Goal: Find specific page/section: Find specific page/section

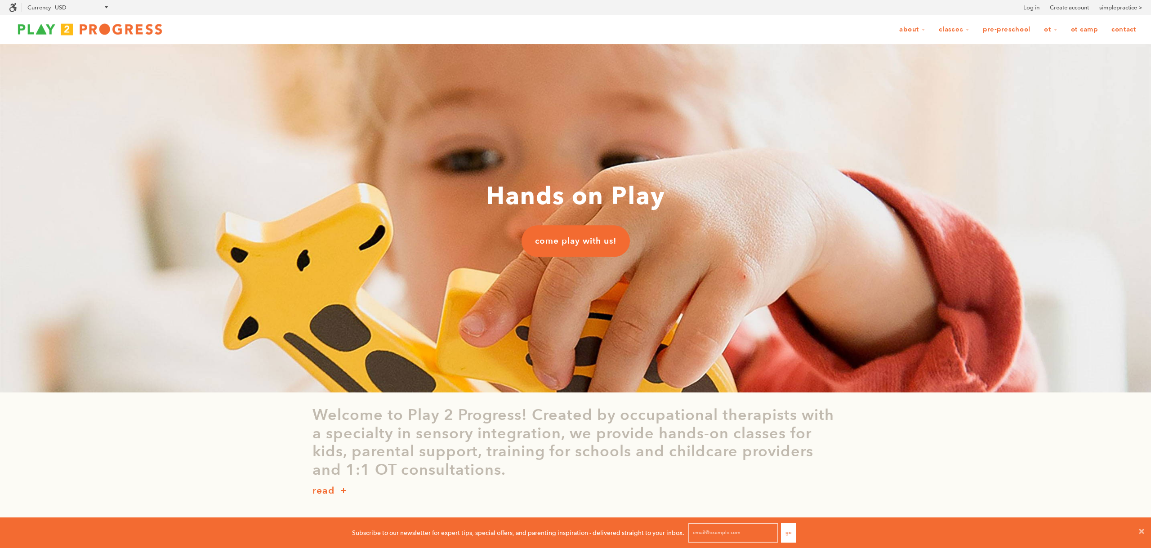
scroll to position [0, 0]
click at [1130, 28] on link "Contact" at bounding box center [1123, 29] width 36 height 17
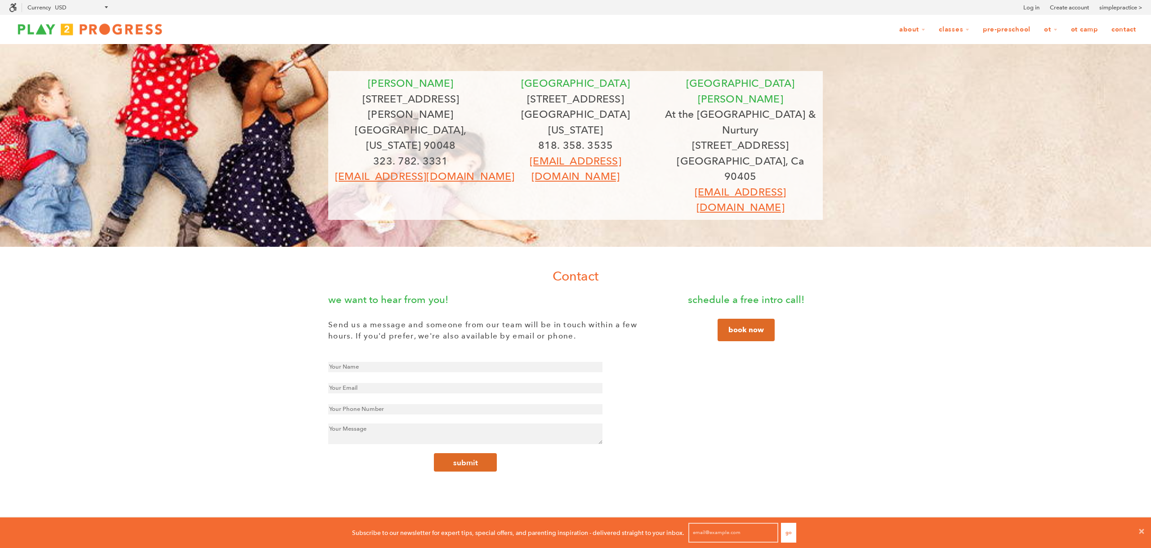
click at [150, 29] on img at bounding box center [90, 29] width 162 height 18
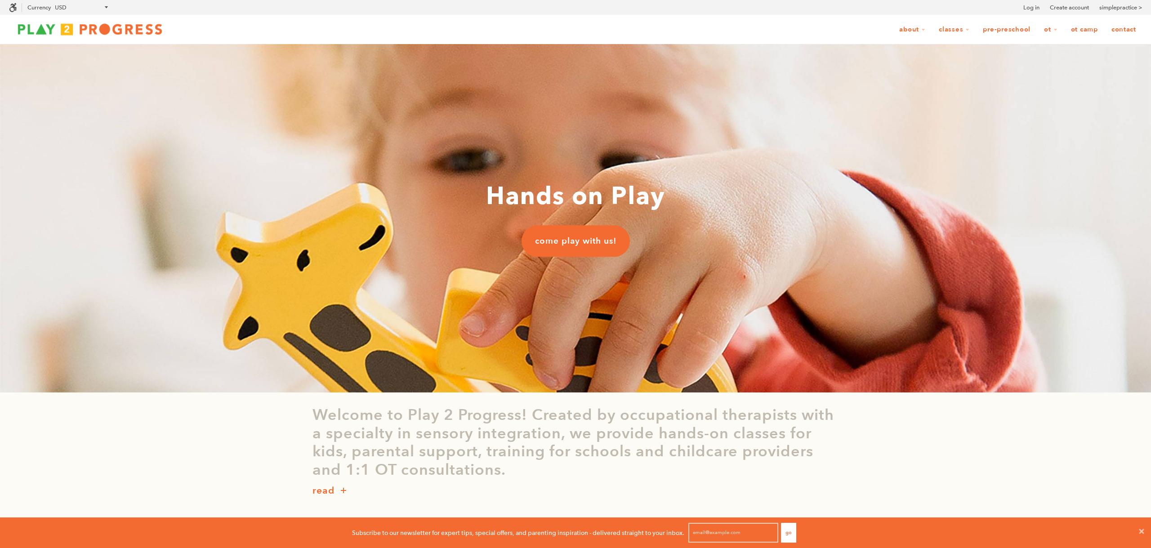
scroll to position [0, 0]
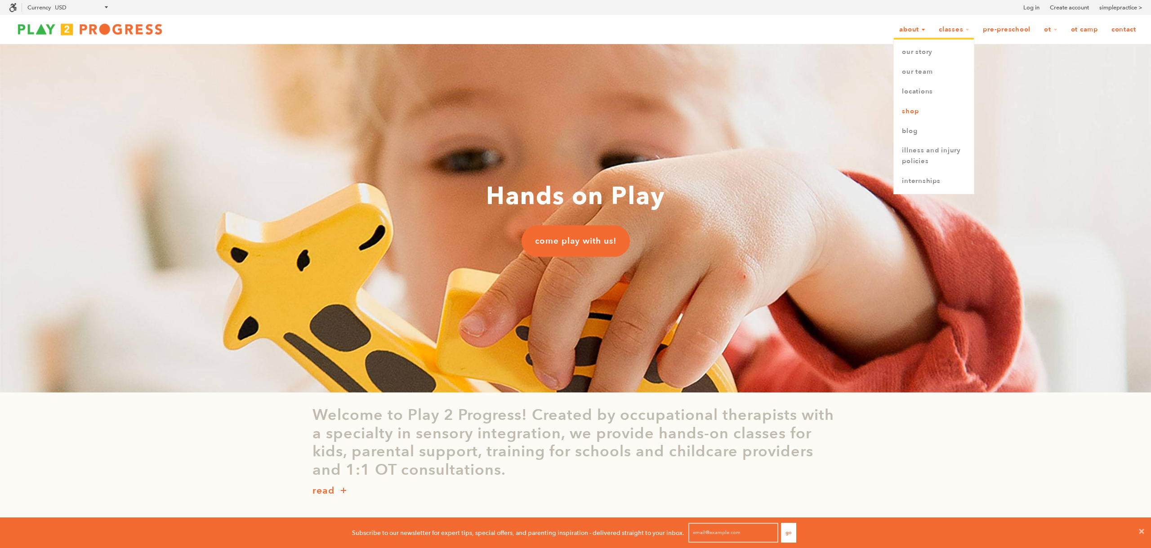
click at [911, 109] on link "Shop" at bounding box center [934, 112] width 80 height 20
